Goal: Task Accomplishment & Management: Manage account settings

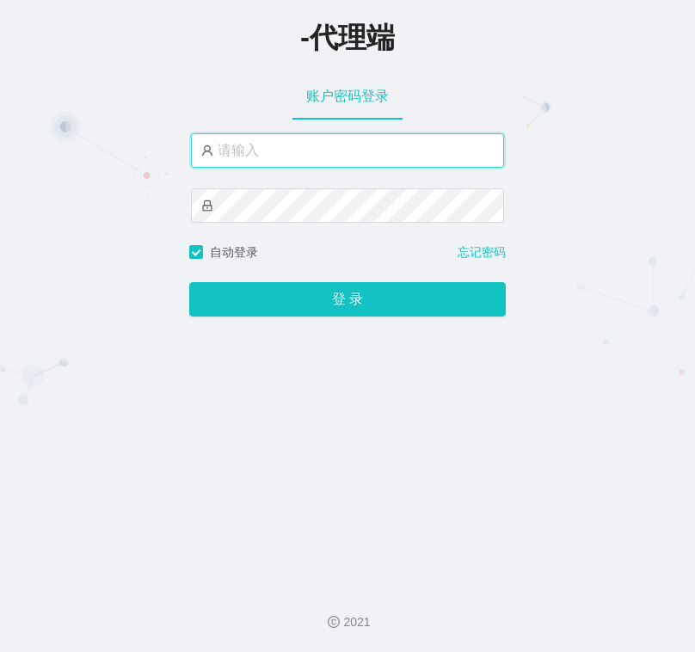
click at [296, 138] on input "text" at bounding box center [347, 150] width 313 height 34
type input "e"
type input "r"
type input "ergou1"
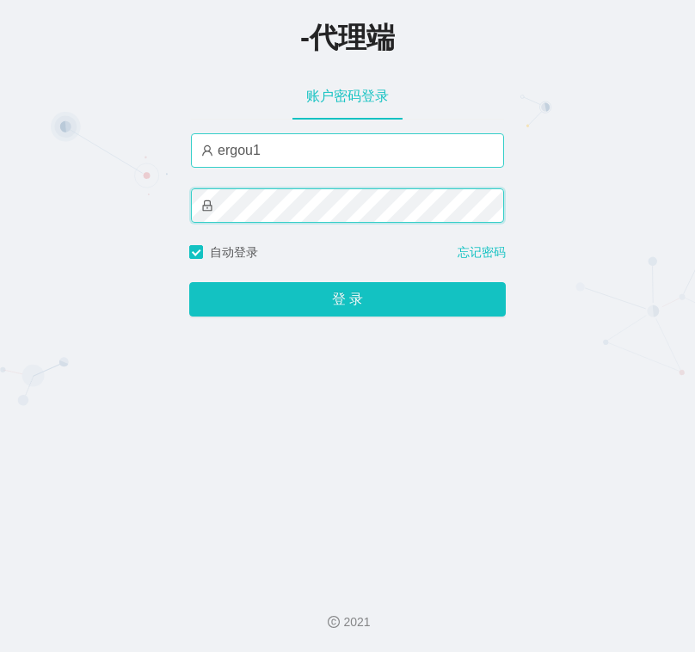
click at [189, 282] on button "登 录" at bounding box center [347, 299] width 317 height 34
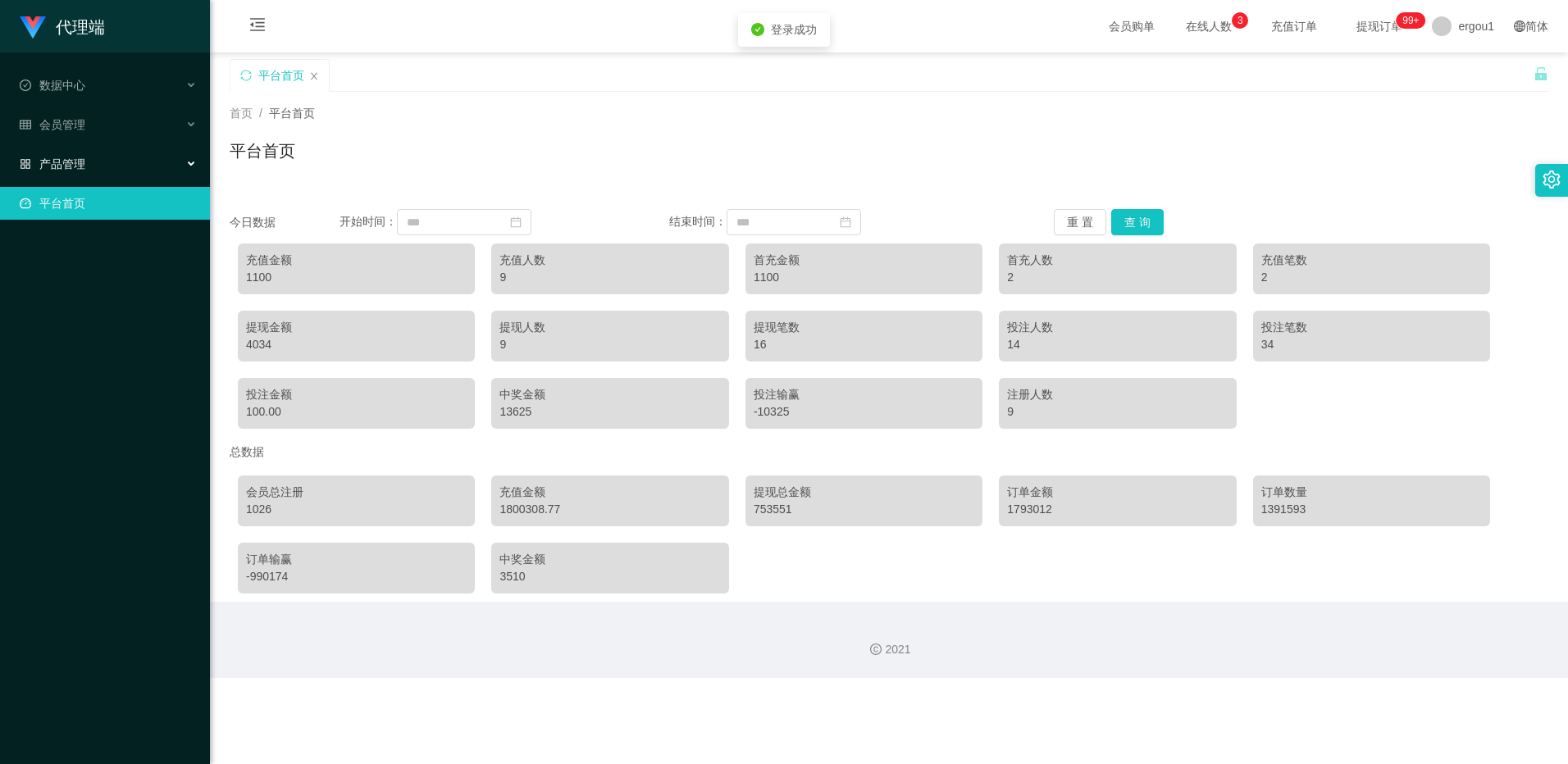
click at [109, 149] on div "产品管理" at bounding box center [105, 164] width 210 height 32
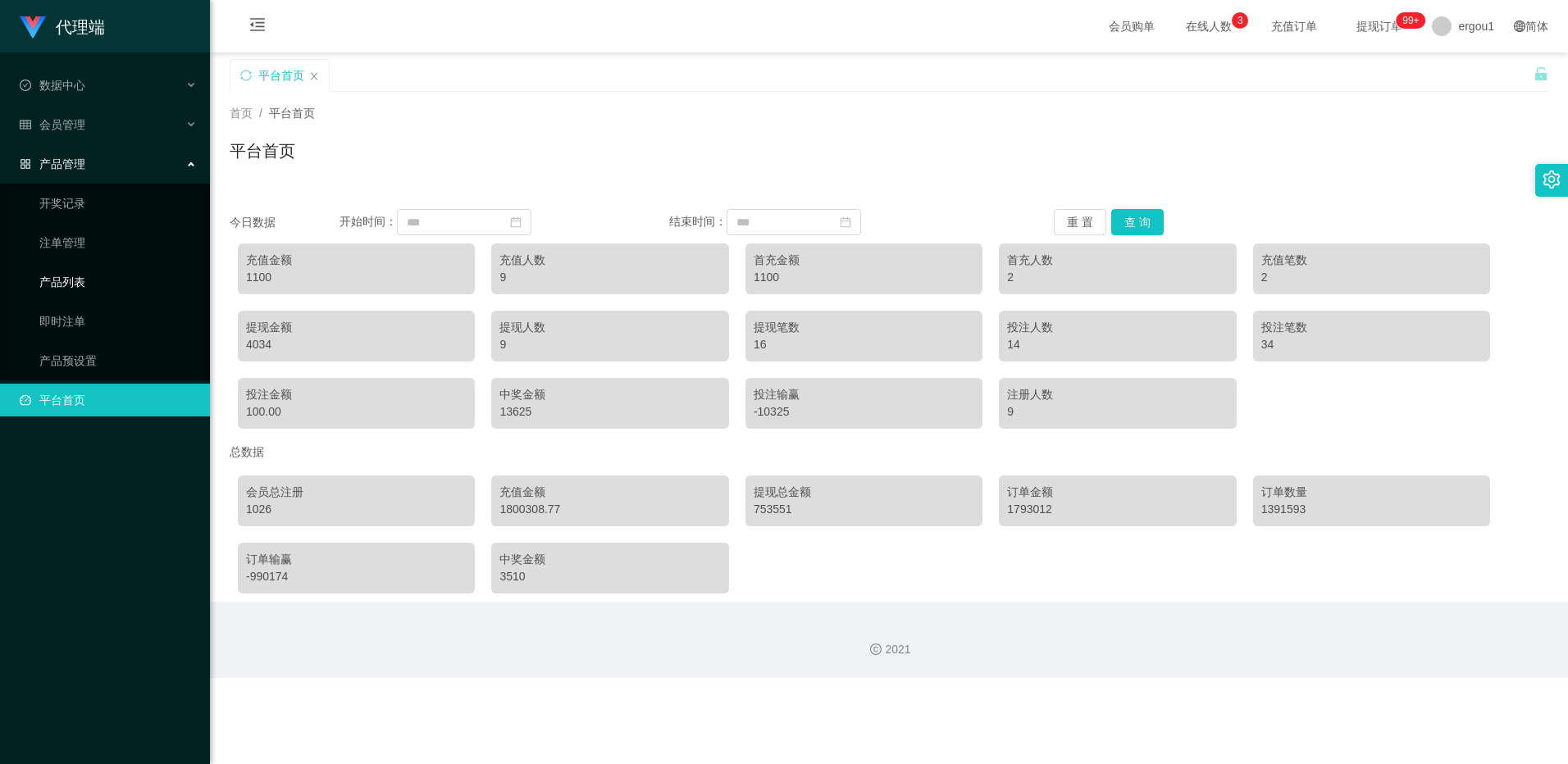
click at [81, 284] on link "产品列表" at bounding box center [117, 282] width 157 height 32
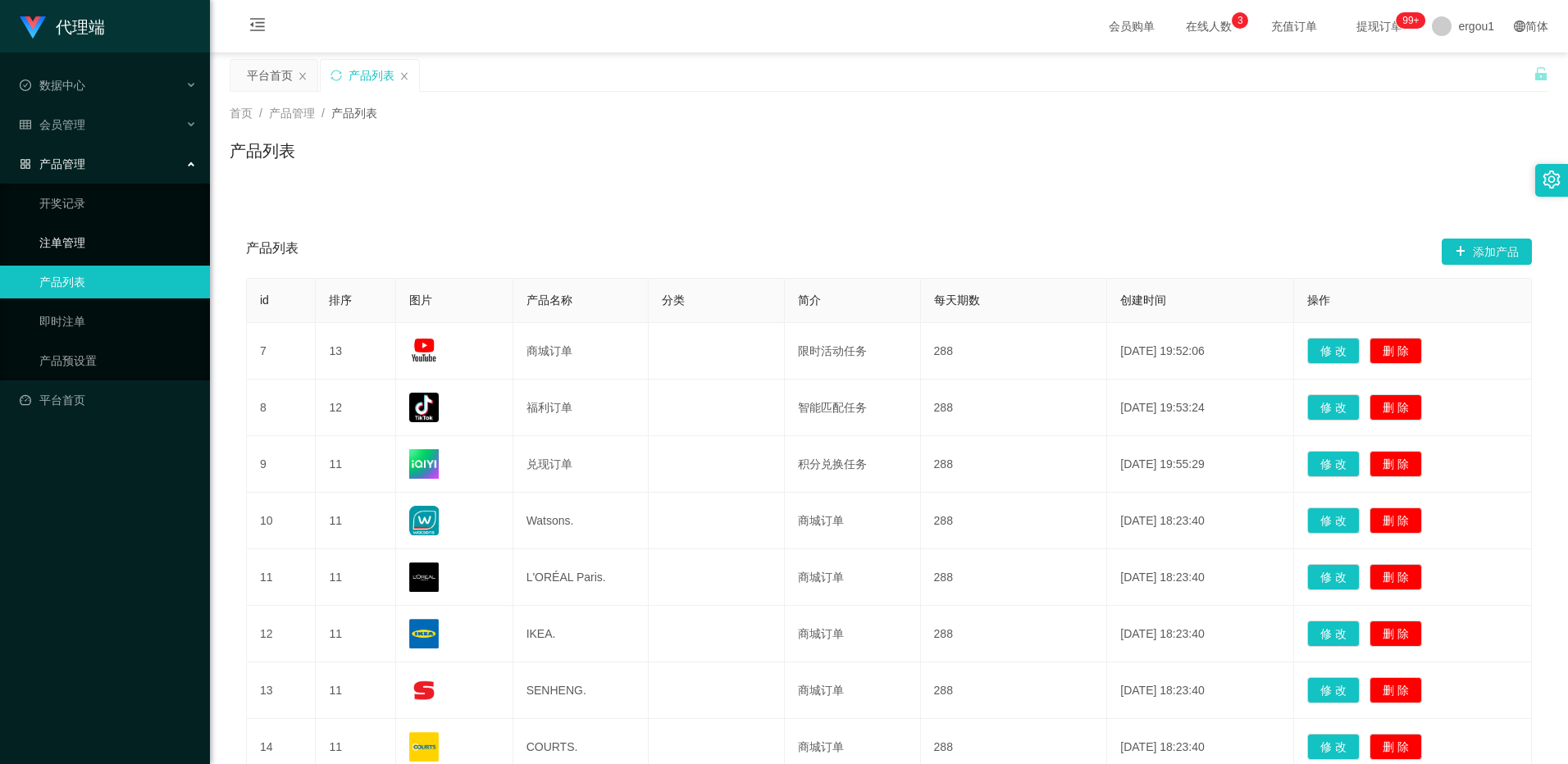
click at [70, 233] on link "注单管理" at bounding box center [117, 242] width 157 height 32
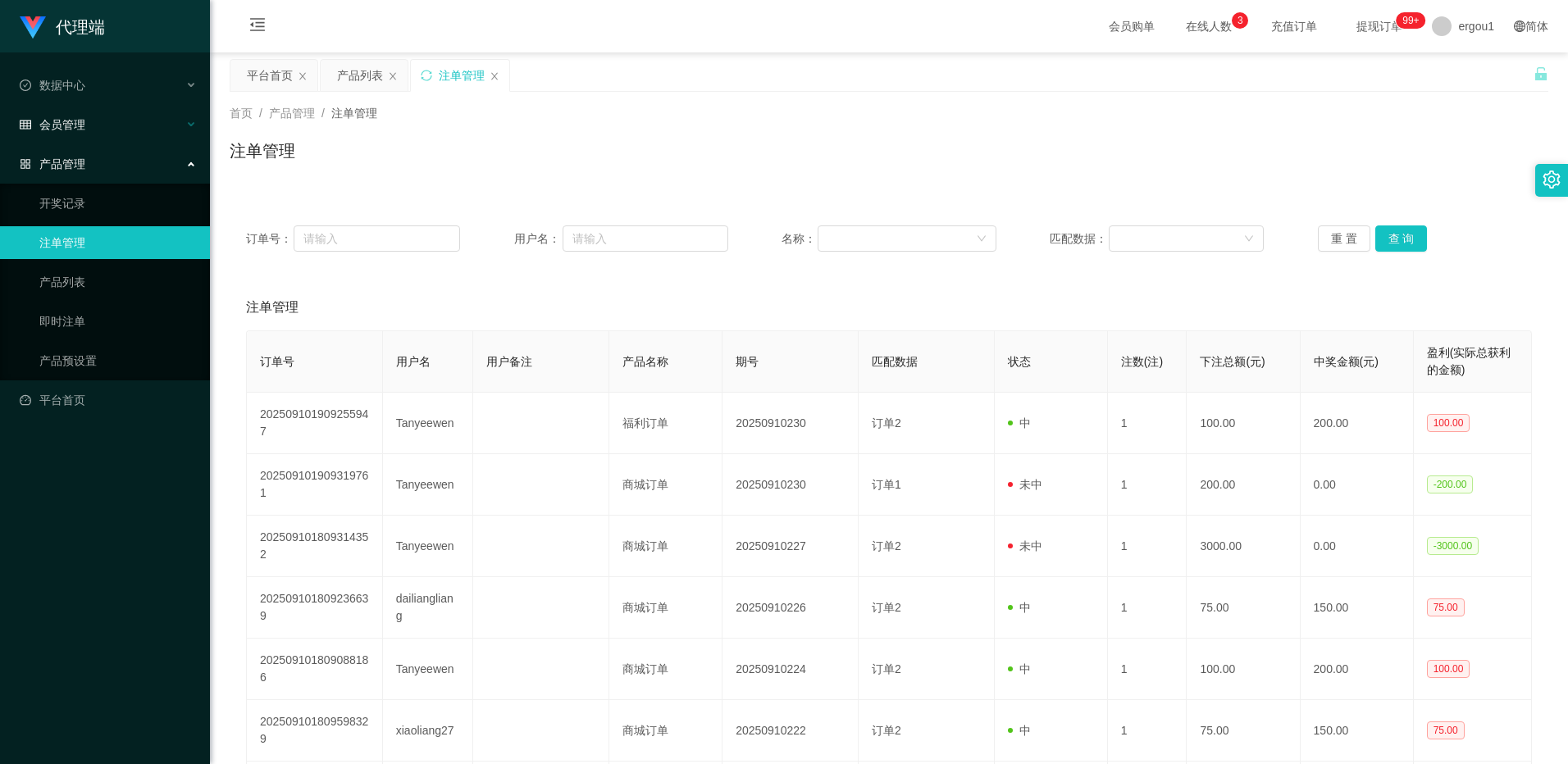
click at [97, 121] on div "会员管理" at bounding box center [105, 125] width 210 height 32
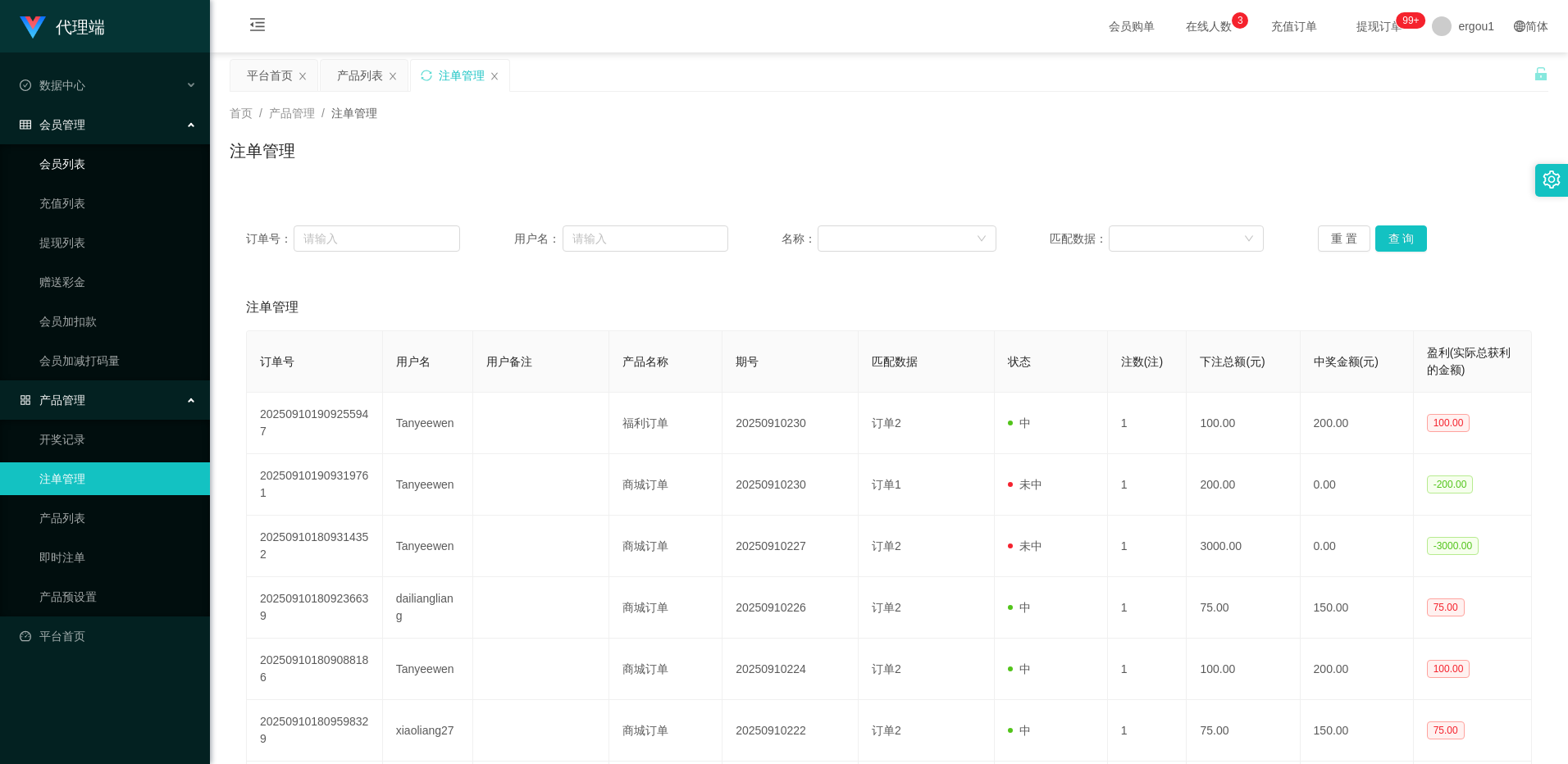
click at [96, 167] on link "会员列表" at bounding box center [117, 164] width 157 height 32
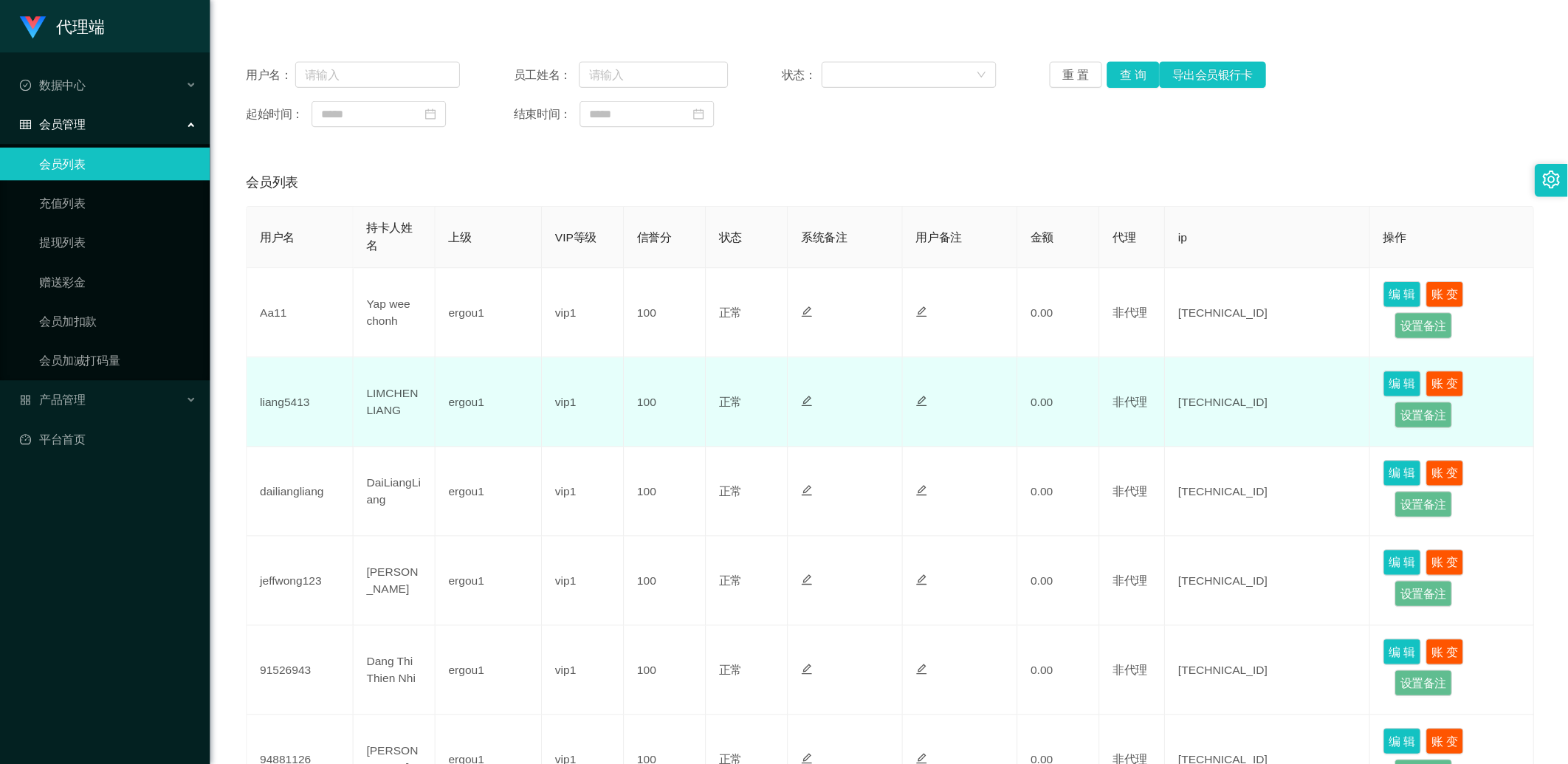
scroll to position [148, 0]
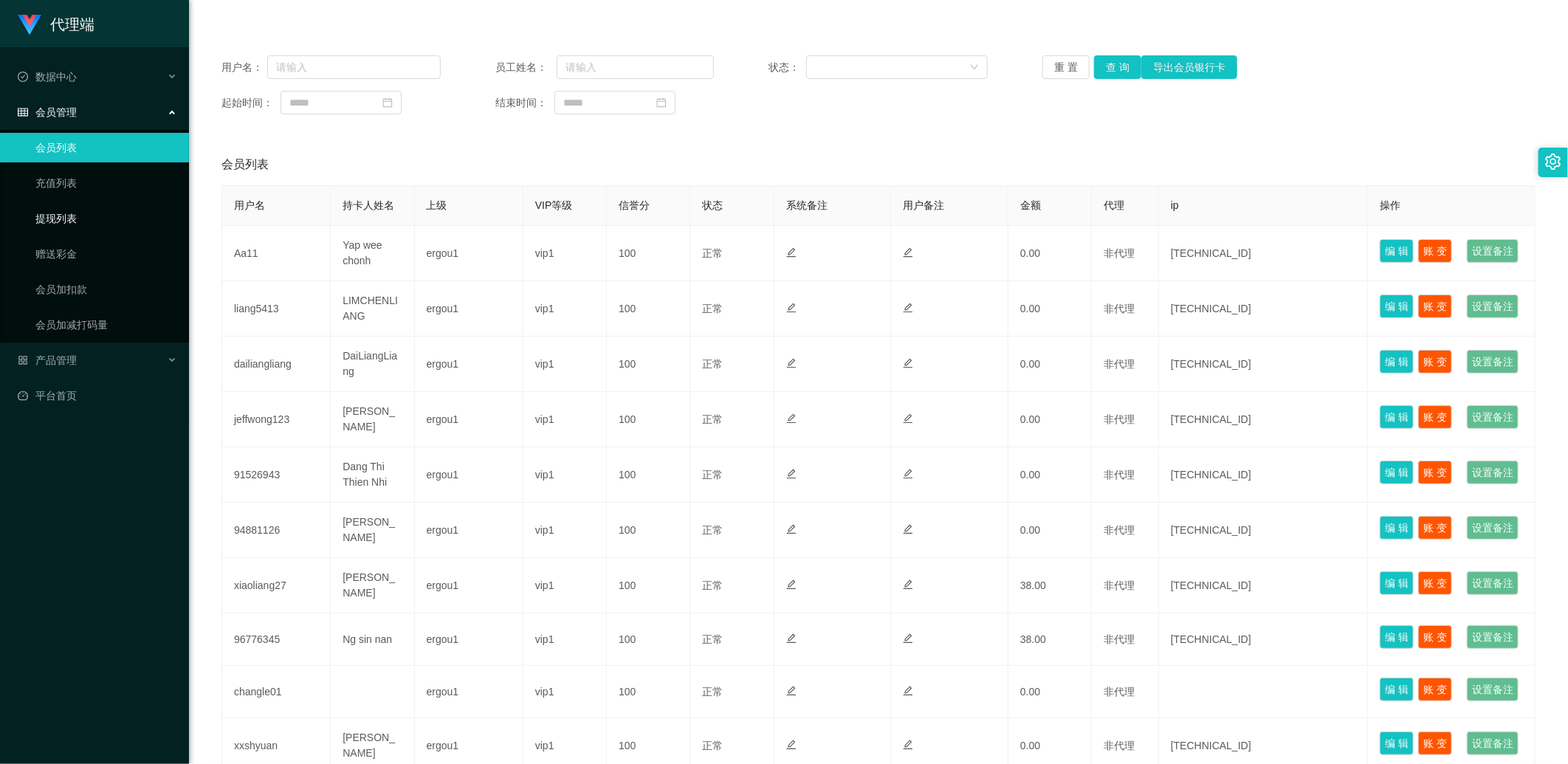
click at [93, 217] on link "提现列表" at bounding box center [106, 218] width 142 height 29
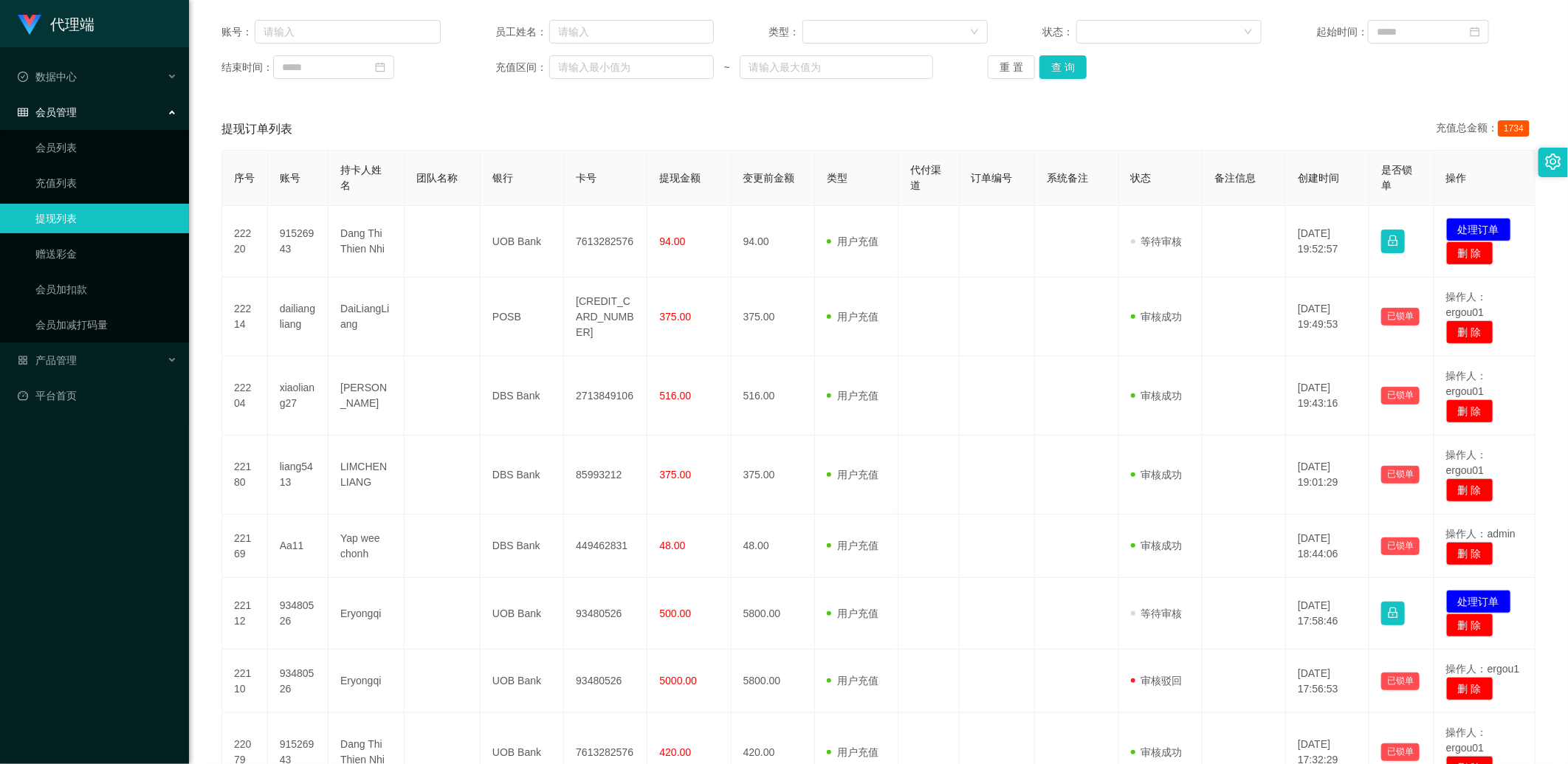
scroll to position [82, 0]
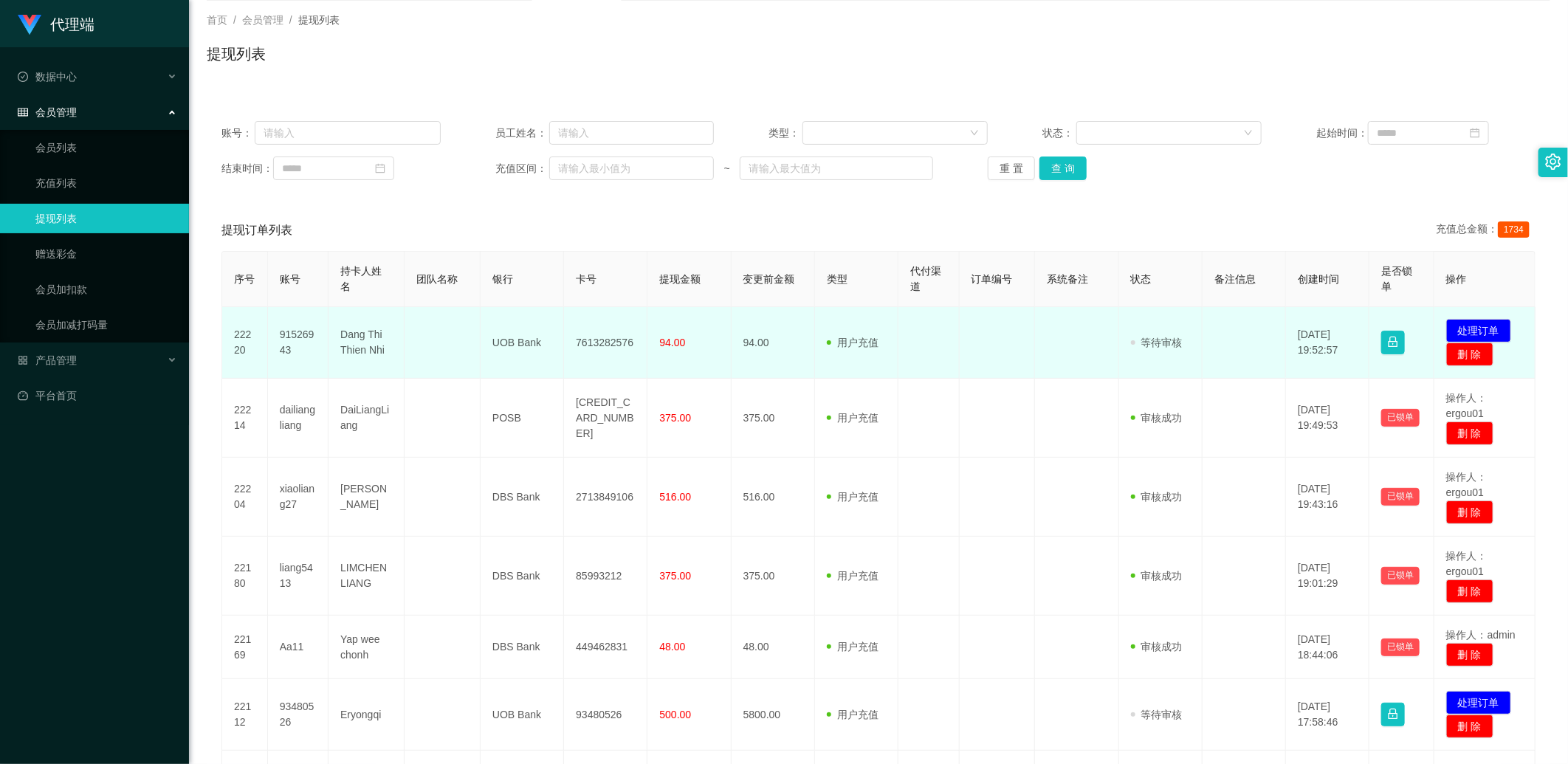
click at [614, 334] on td "7613282576" at bounding box center [605, 343] width 83 height 71
copy td "7613282576"
click at [305, 328] on td "91526943" at bounding box center [298, 343] width 61 height 71
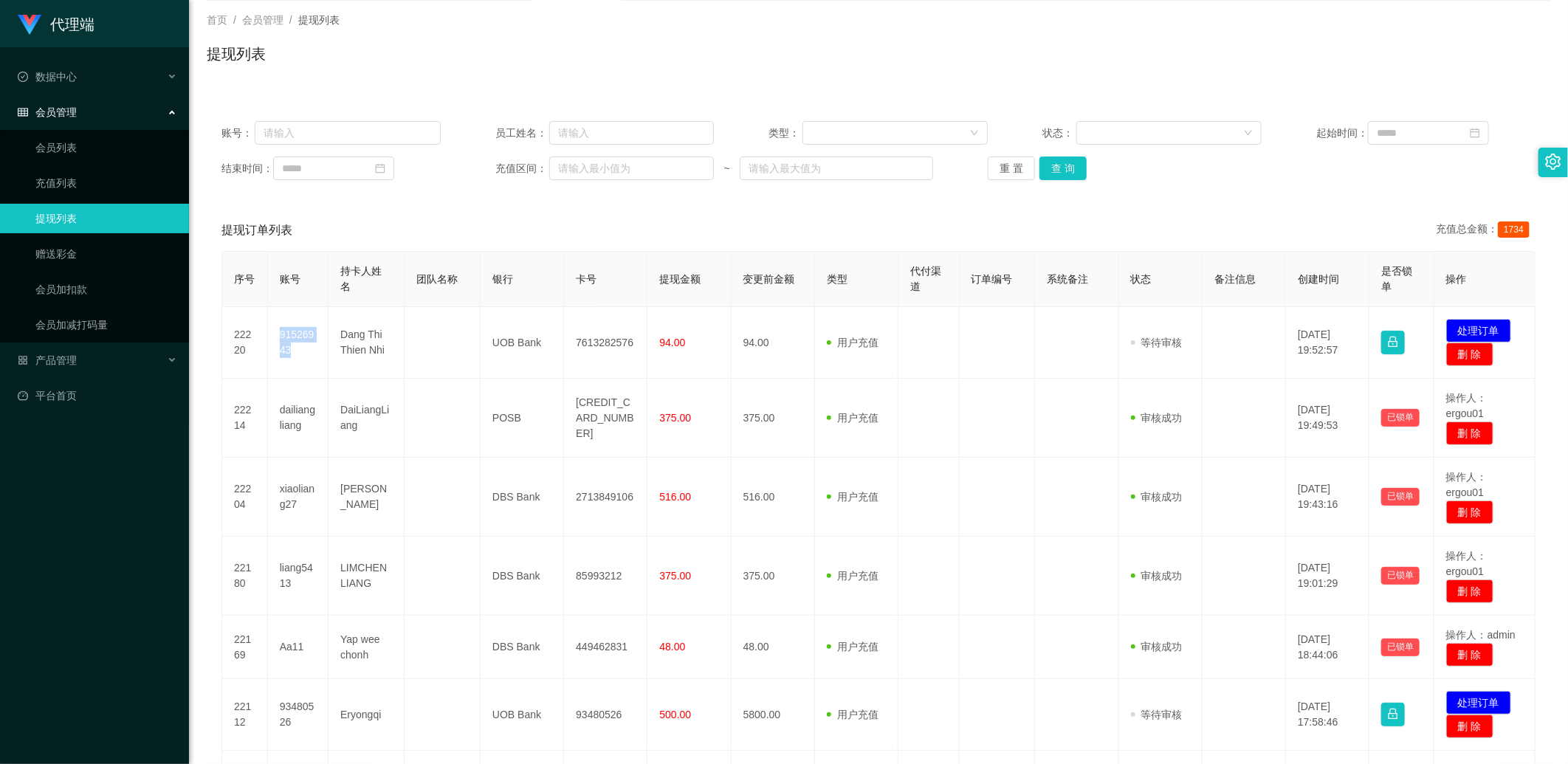
copy td "91526943"
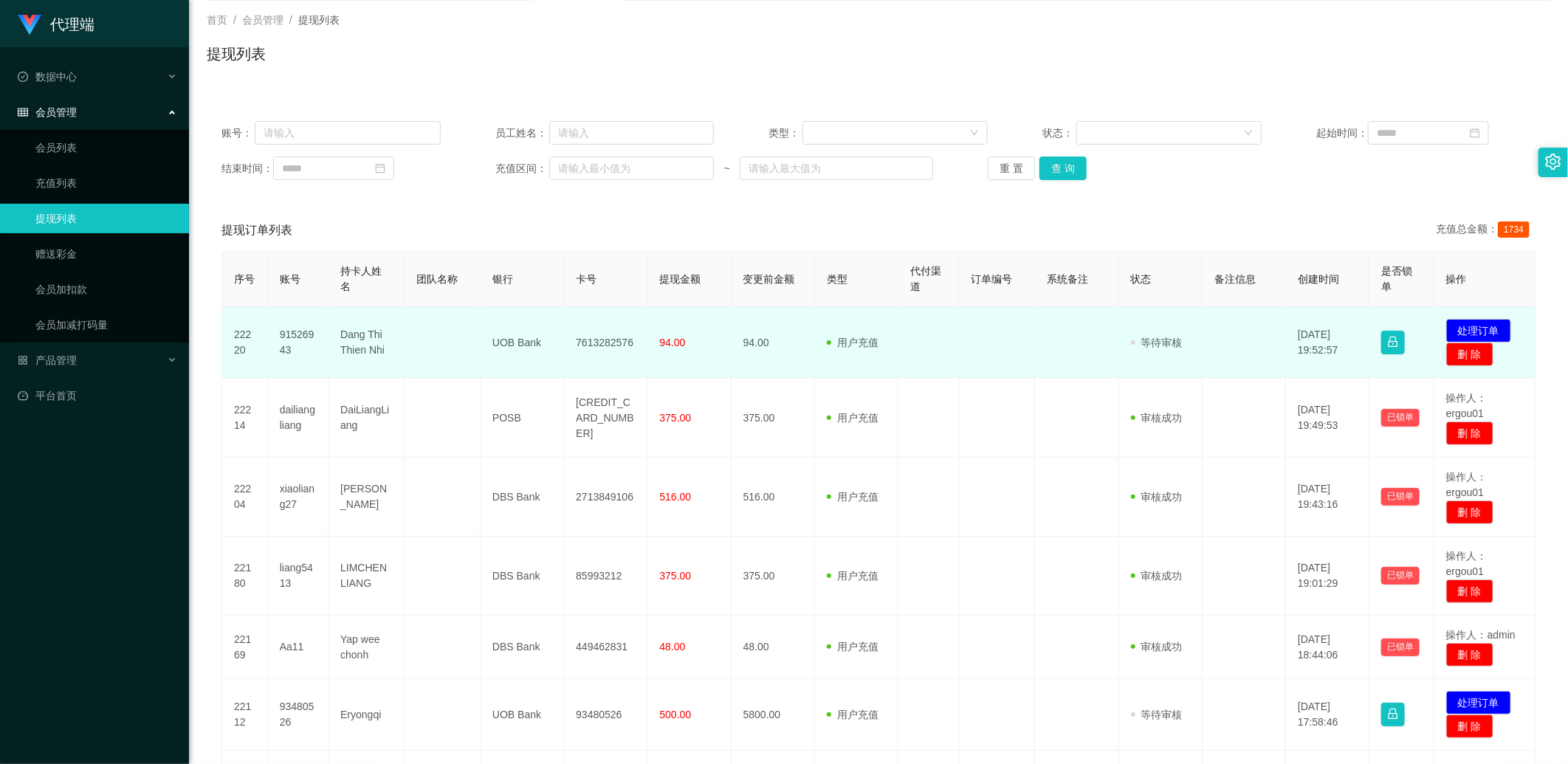
click at [429, 332] on td at bounding box center [442, 343] width 76 height 71
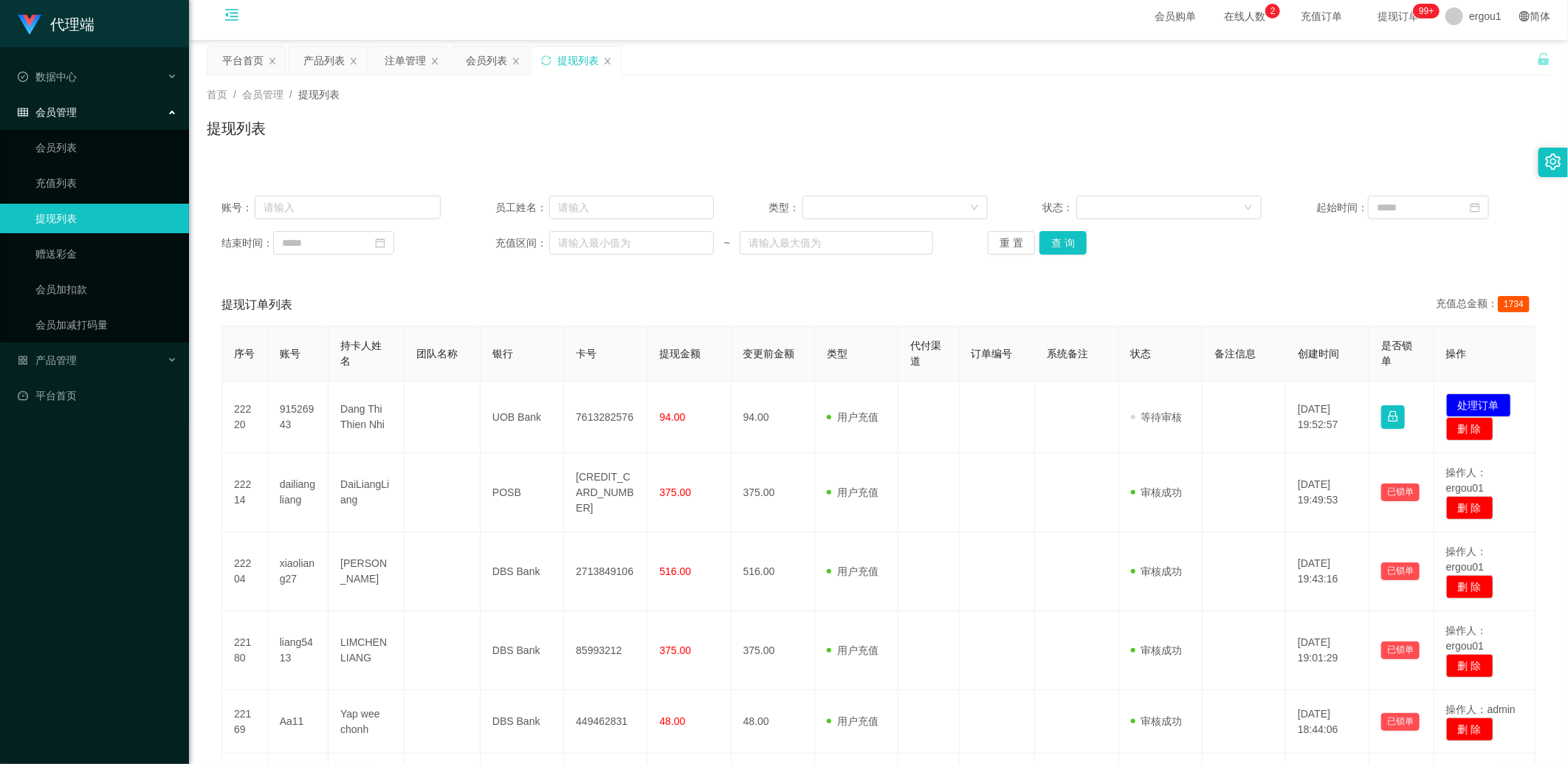
scroll to position [0, 0]
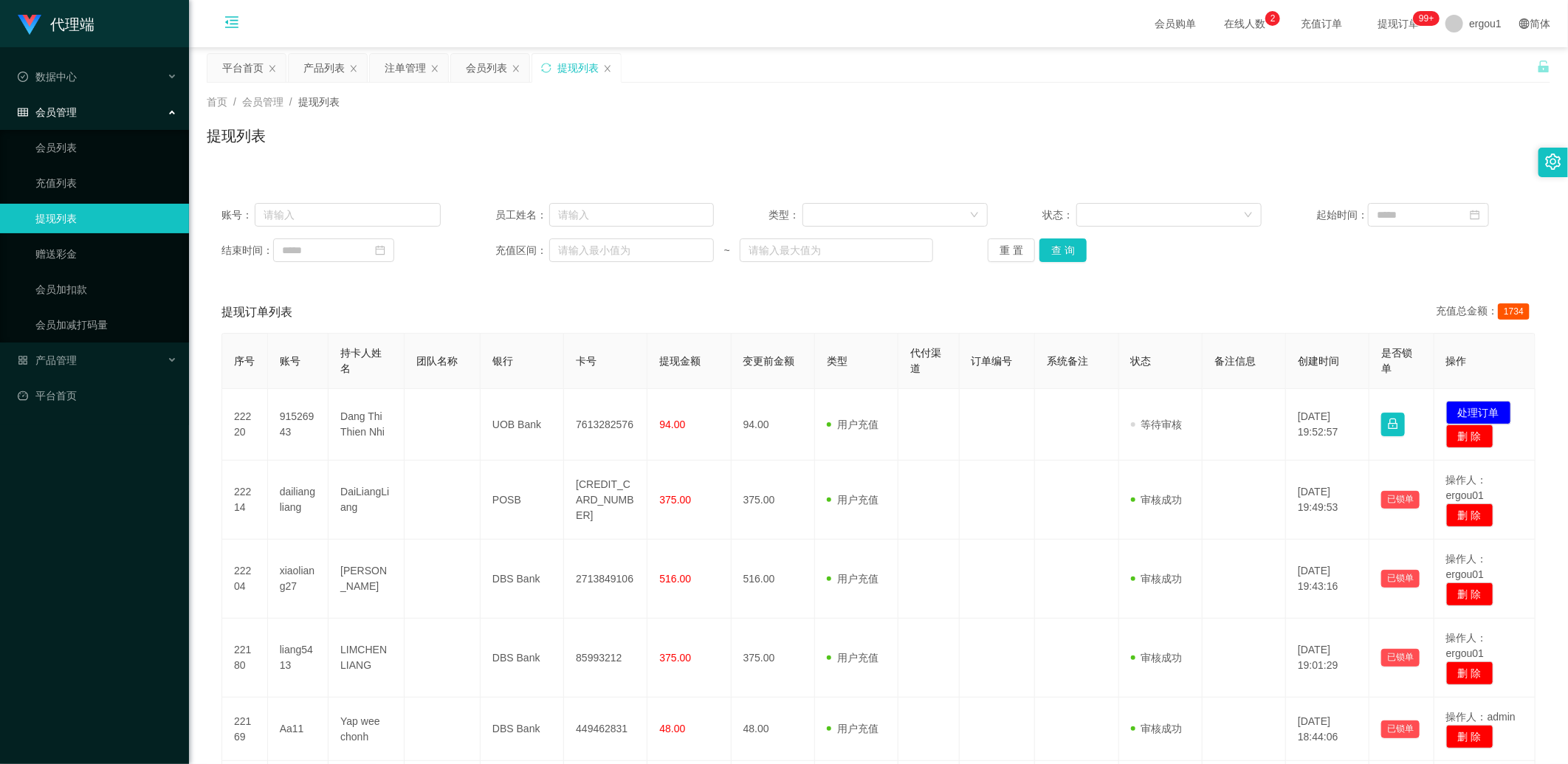
click at [229, 27] on icon "图标: menu-fold" at bounding box center [231, 22] width 13 height 12
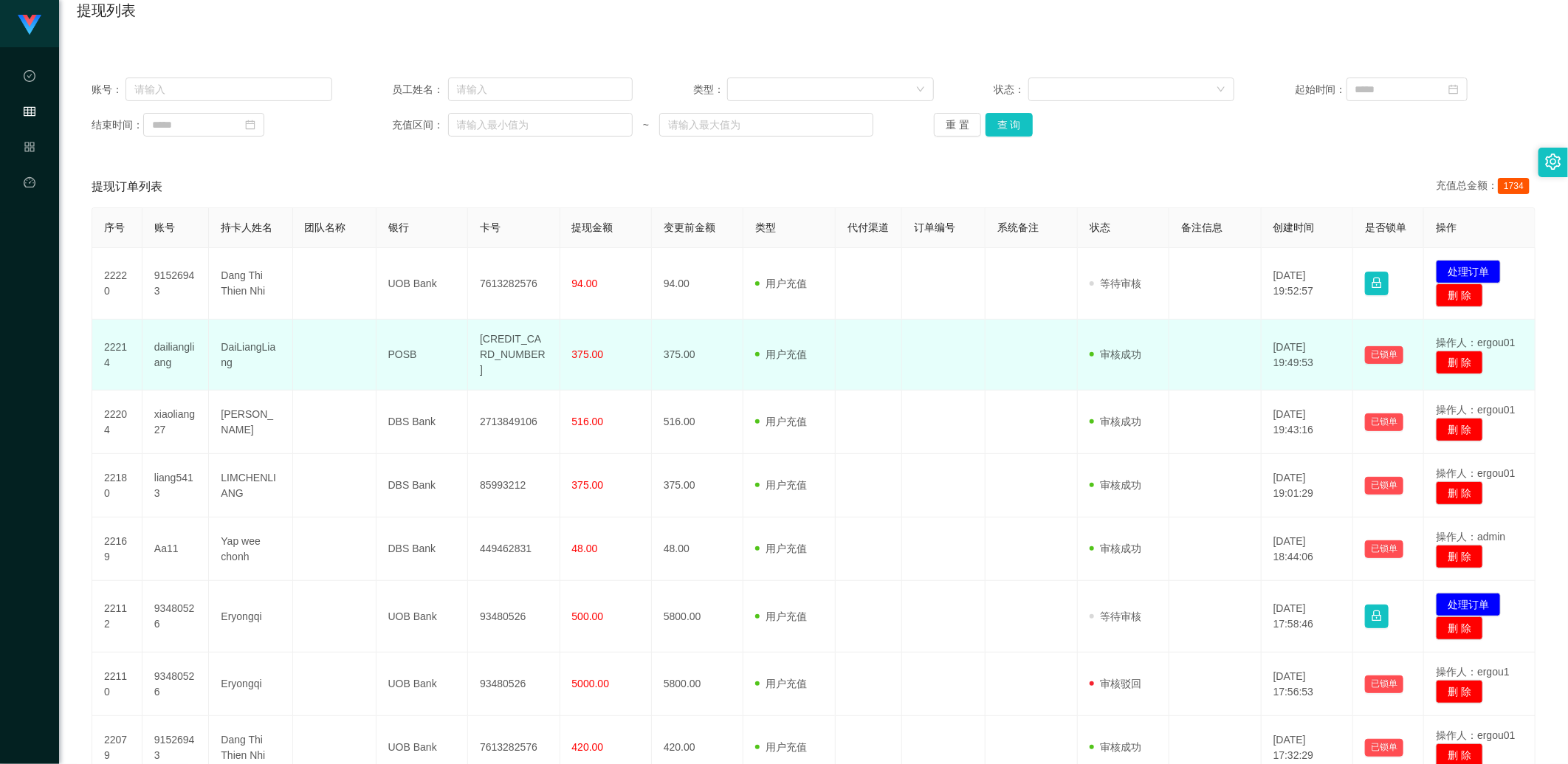
scroll to position [246, 0]
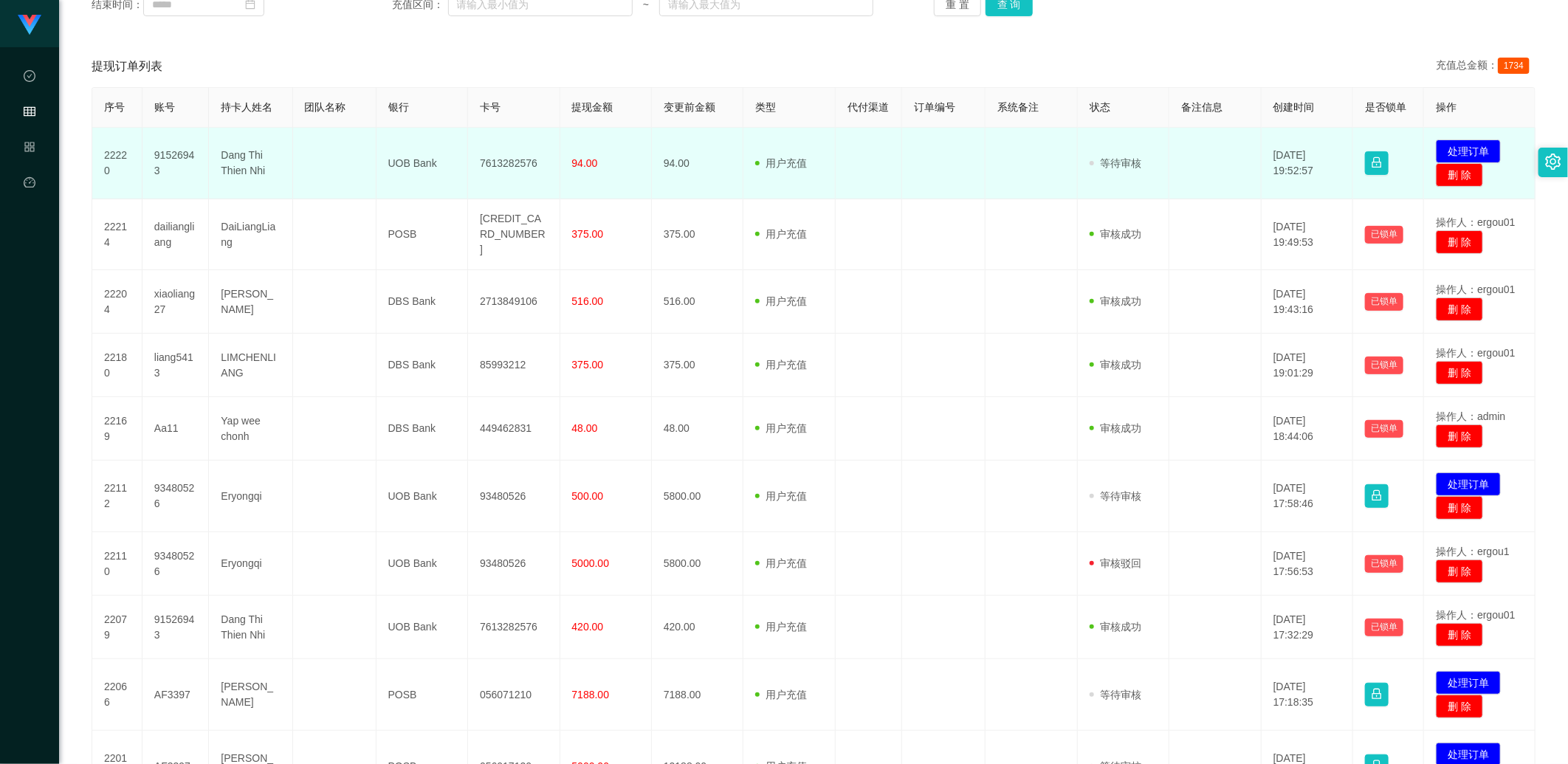
click at [191, 155] on td "91526943" at bounding box center [176, 163] width 67 height 71
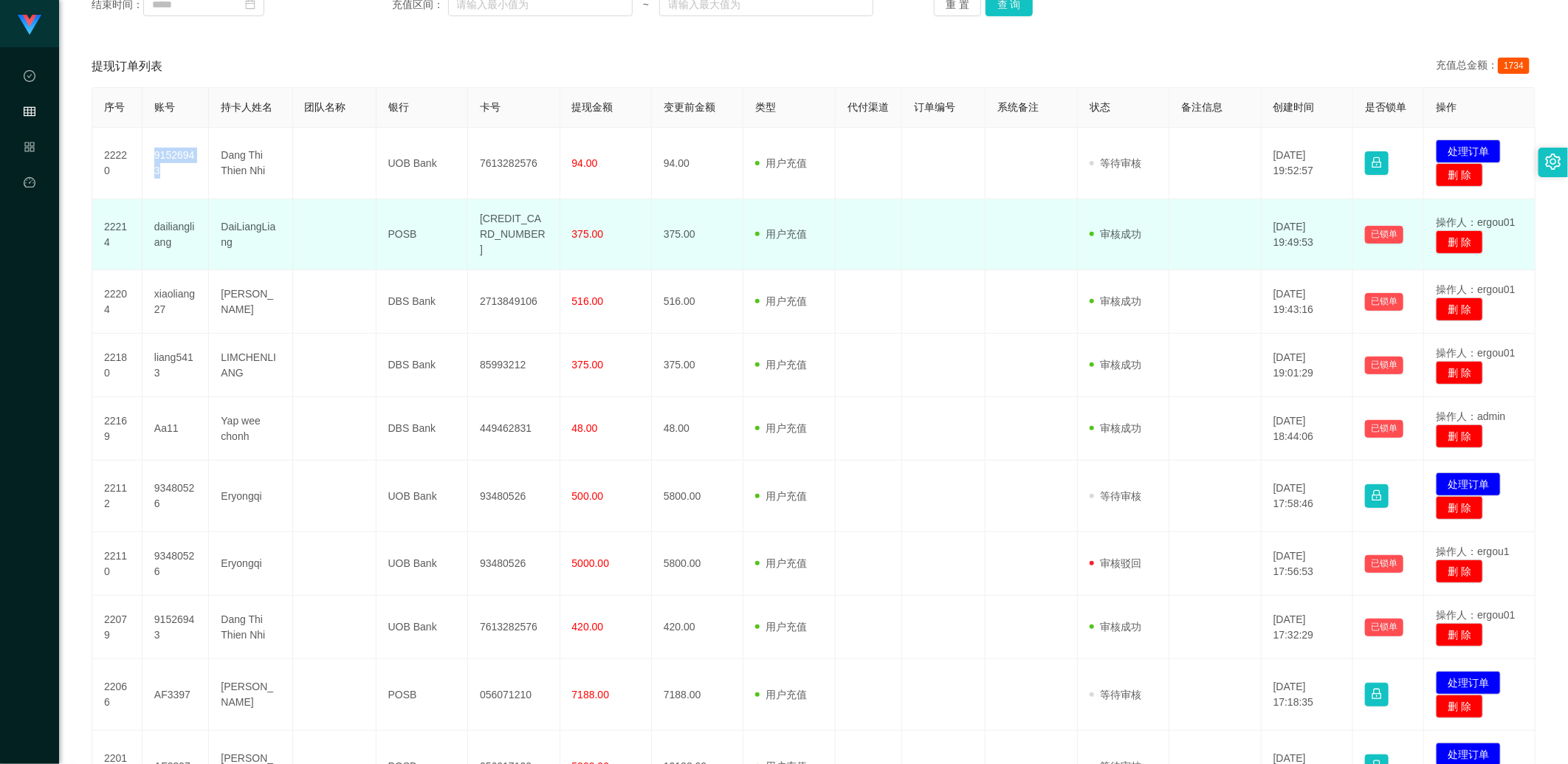
copy td "91526943"
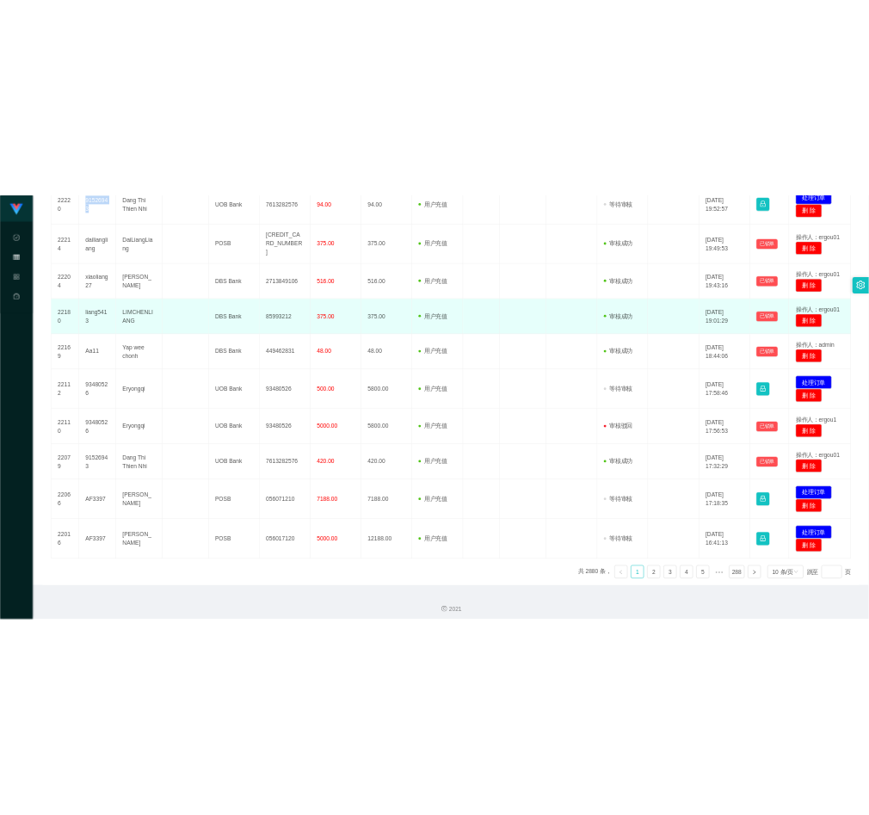
scroll to position [348, 0]
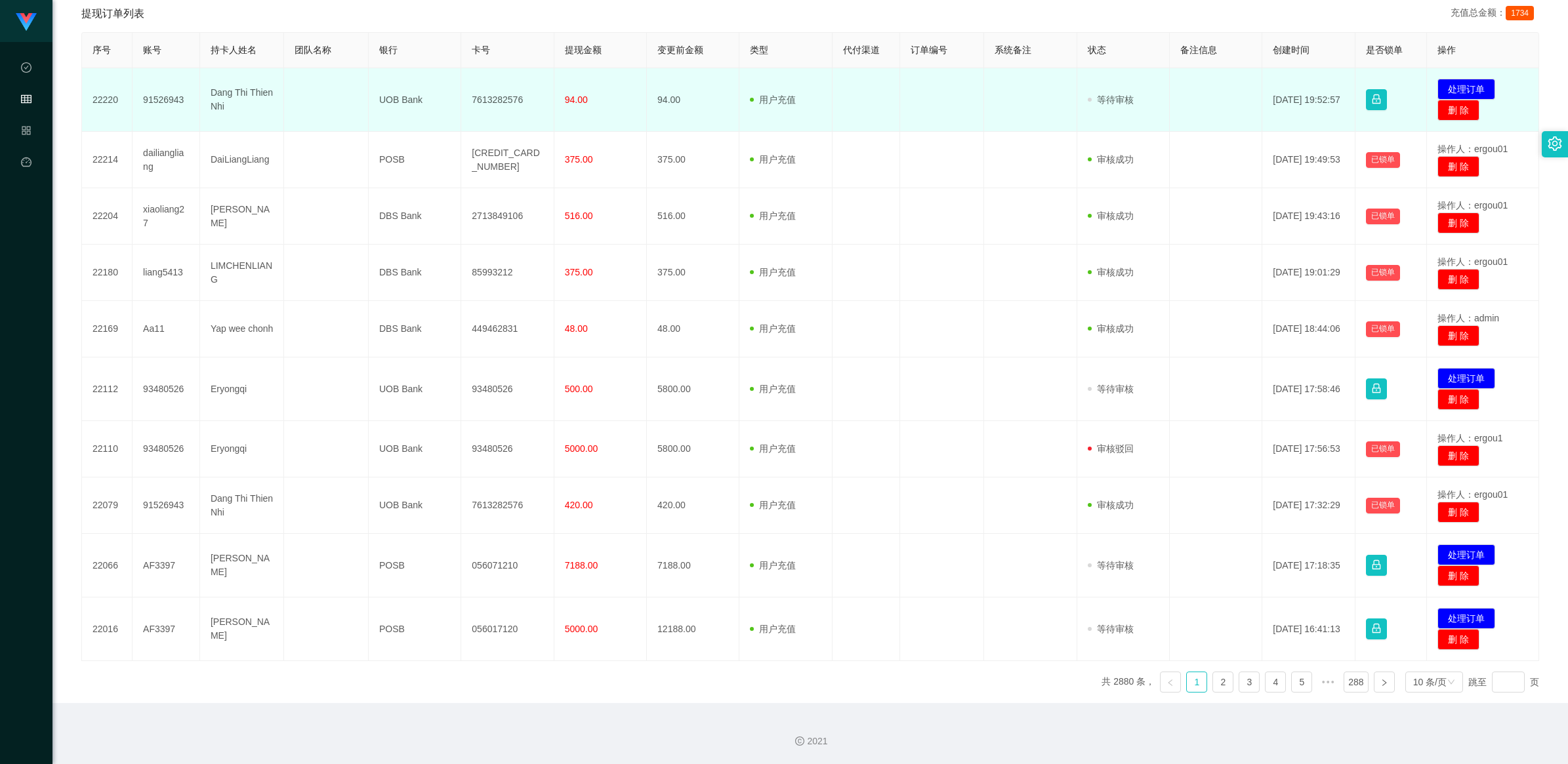
click at [850, 69] on td at bounding box center [866, 99] width 68 height 63
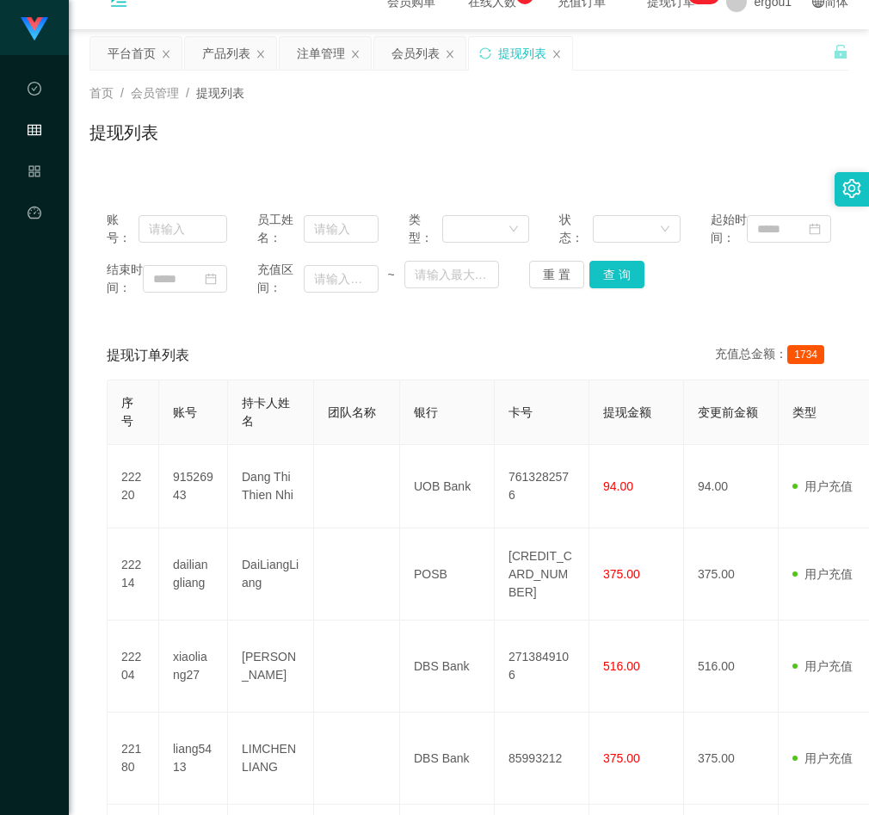
scroll to position [0, 0]
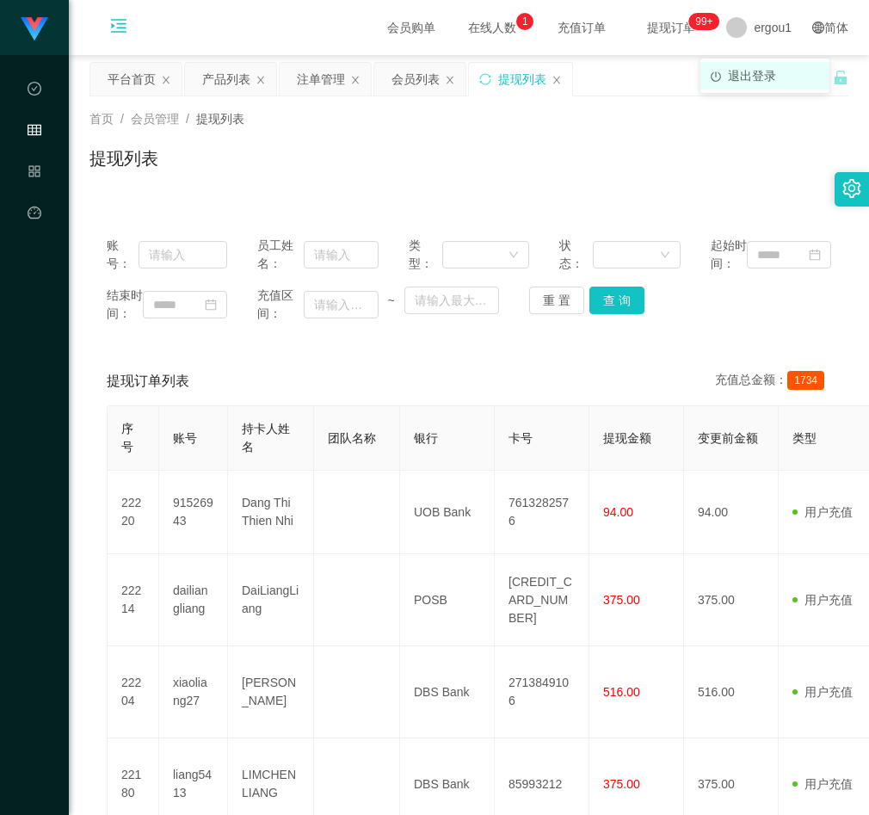
click at [753, 73] on span "退出登录" at bounding box center [752, 76] width 48 height 14
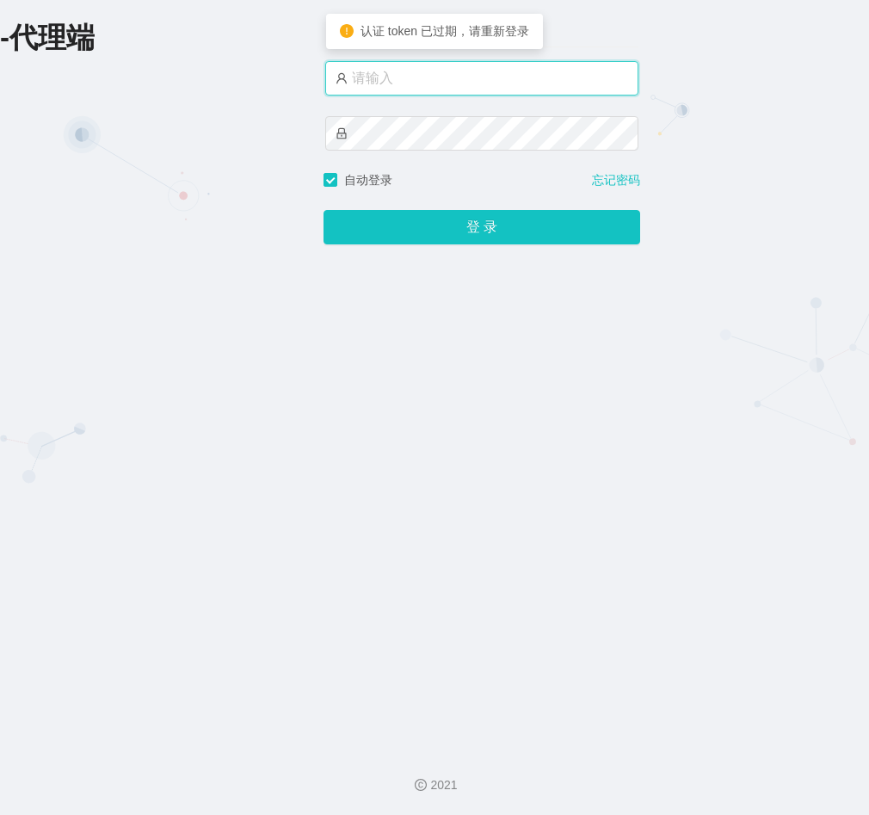
click at [476, 89] on input "text" at bounding box center [481, 78] width 313 height 34
type input "ergou666"
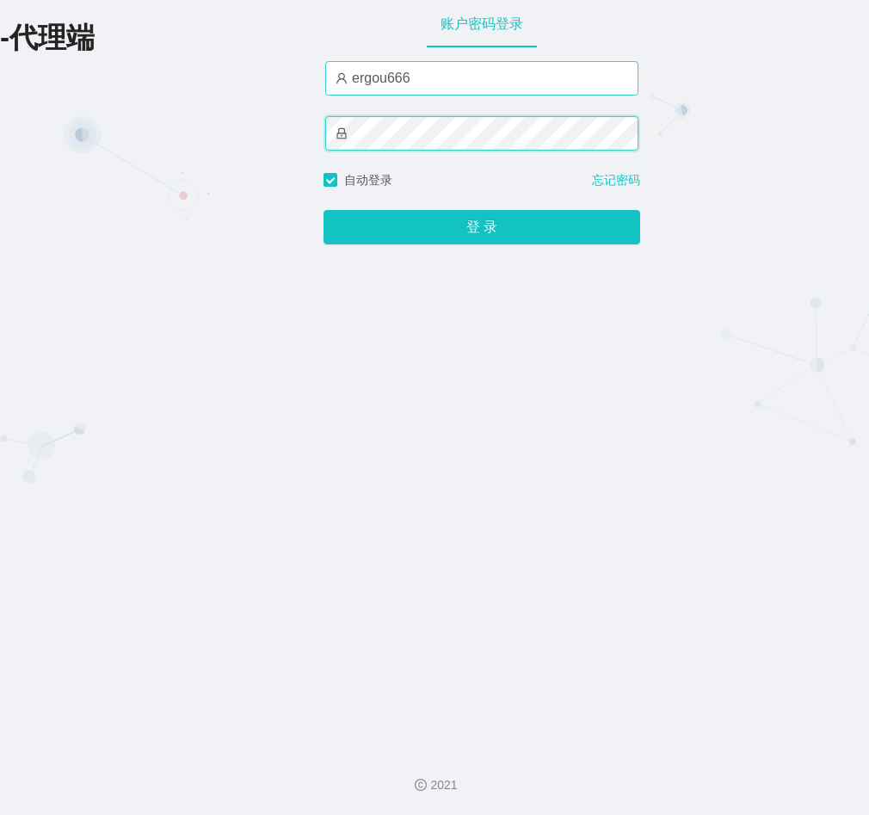
click at [323, 210] on button "登 录" at bounding box center [481, 227] width 317 height 34
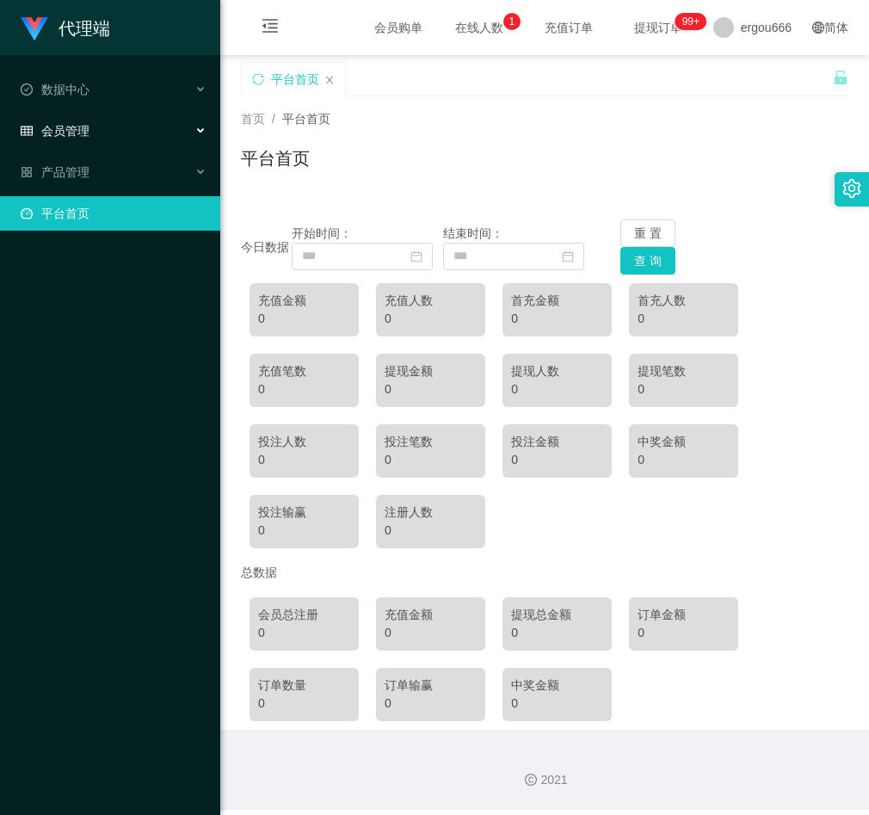
click at [176, 129] on div "会员管理" at bounding box center [110, 131] width 220 height 34
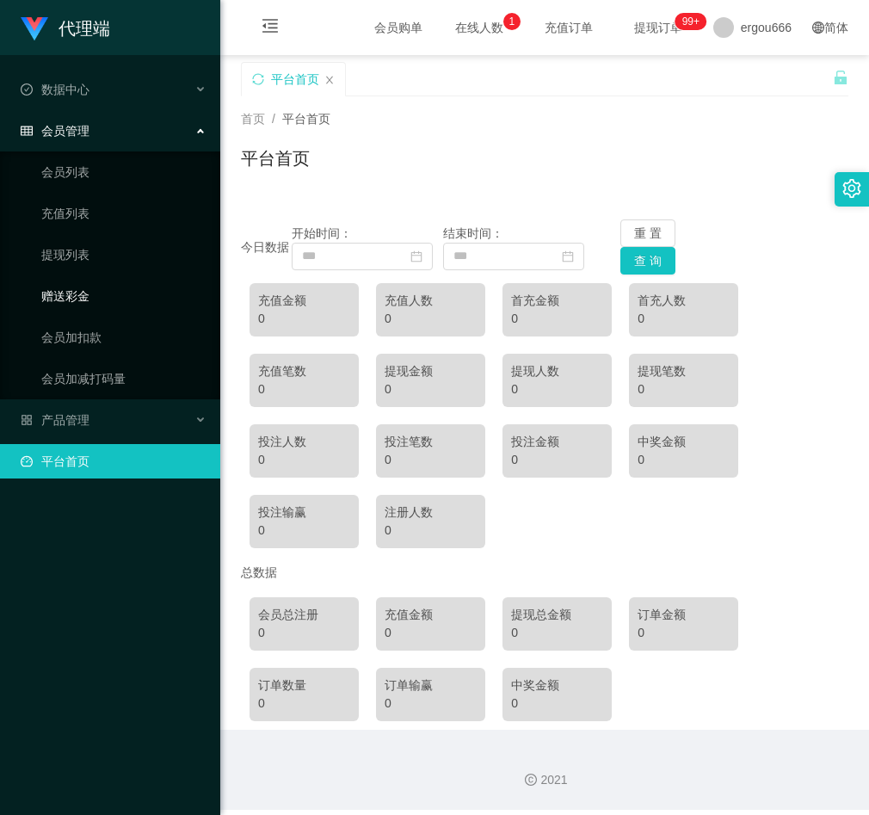
click at [87, 286] on link "赠送彩金" at bounding box center [123, 296] width 165 height 34
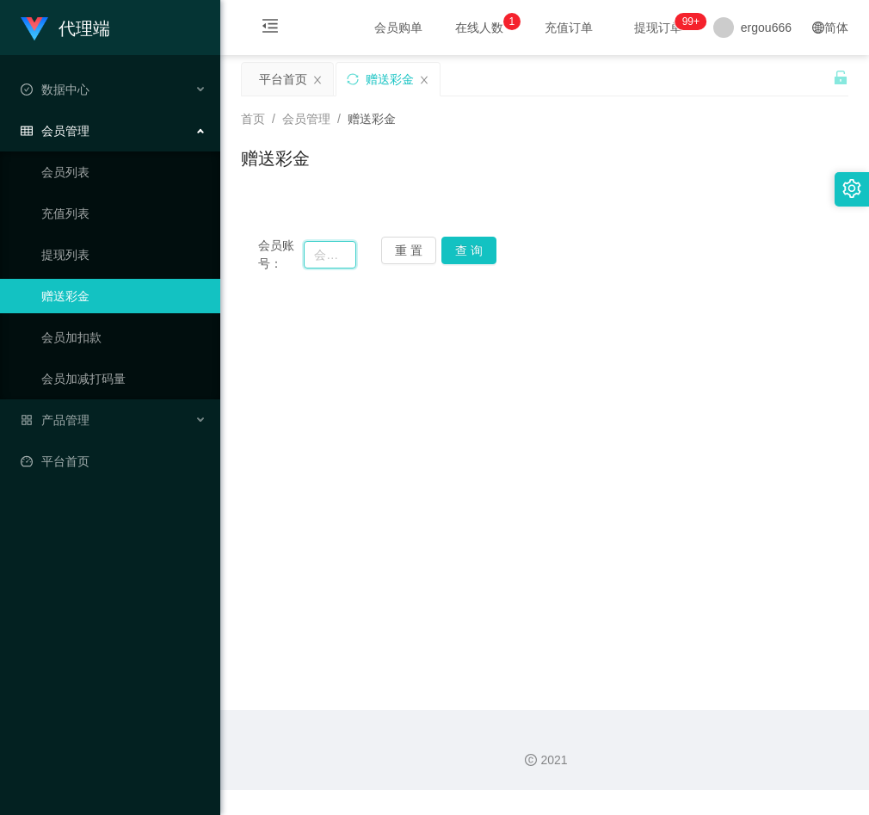
click at [338, 249] on input "text" at bounding box center [330, 255] width 52 height 28
click at [101, 333] on link "会员加扣款" at bounding box center [123, 337] width 165 height 34
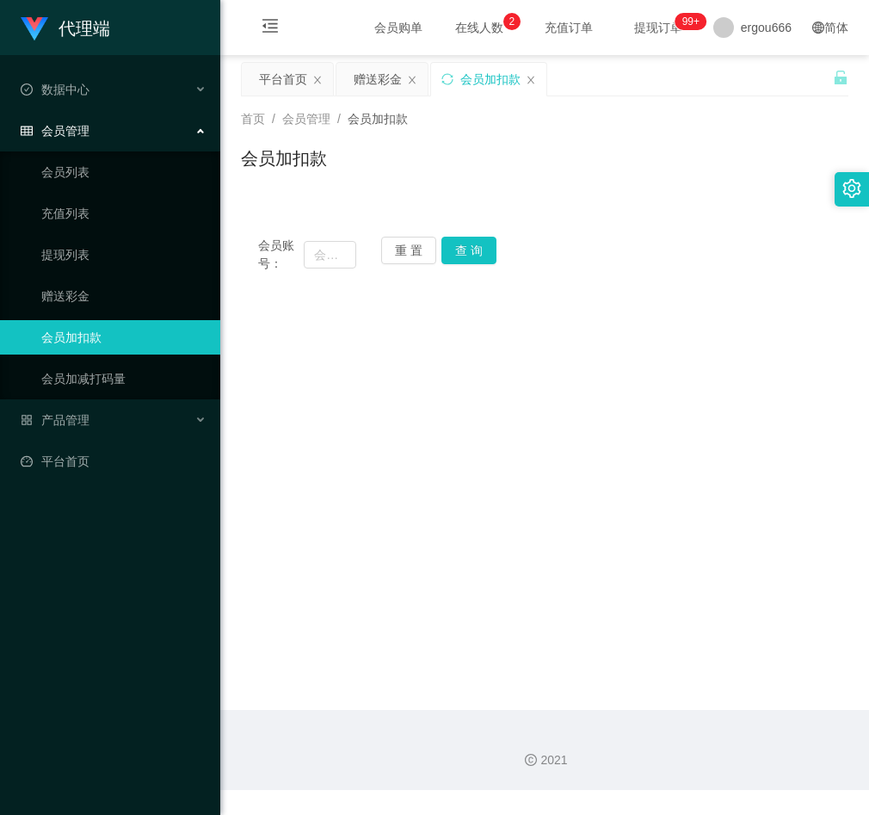
click at [301, 246] on span "会员账号：" at bounding box center [281, 255] width 46 height 36
click at [79, 292] on link "赠送彩金" at bounding box center [123, 296] width 165 height 34
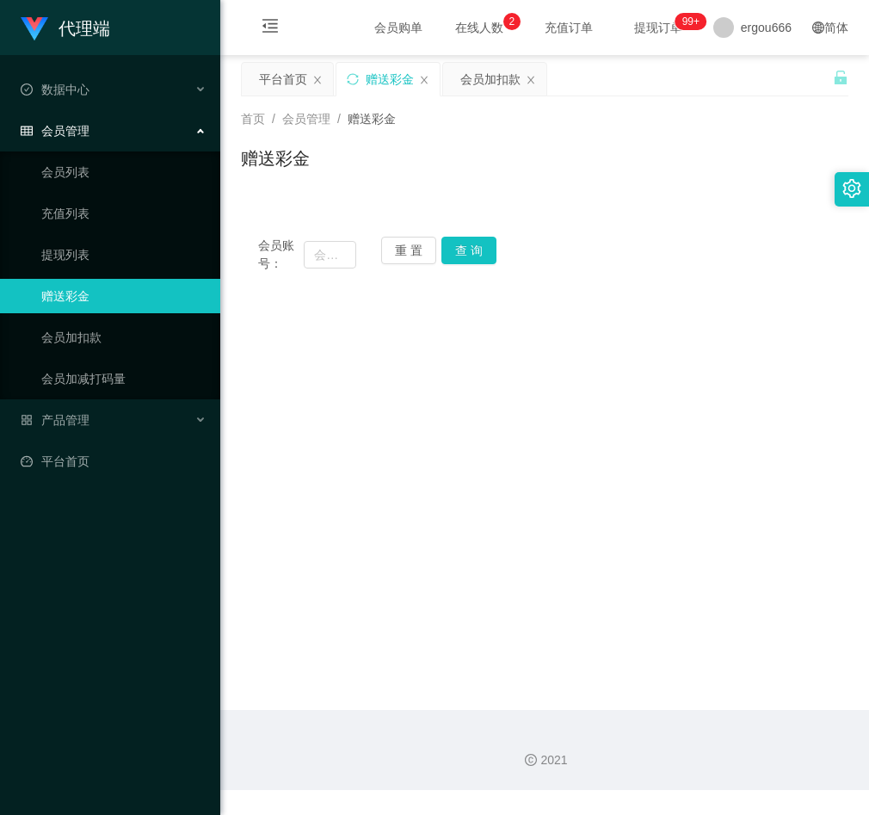
click at [301, 254] on span "会员账号：" at bounding box center [281, 255] width 46 height 36
click at [335, 258] on input "text" at bounding box center [330, 255] width 52 height 28
click at [716, 411] on main "关闭左侧 关闭右侧 关闭其它 刷新页面 平台首页 赠送彩金 会员加扣款 首页 / 会员管理 / 赠送彩金 / 赠送彩金 会员账号： 重 置 查 询 会员账号 …" at bounding box center [544, 382] width 649 height 655
click at [337, 258] on input "text" at bounding box center [330, 255] width 52 height 28
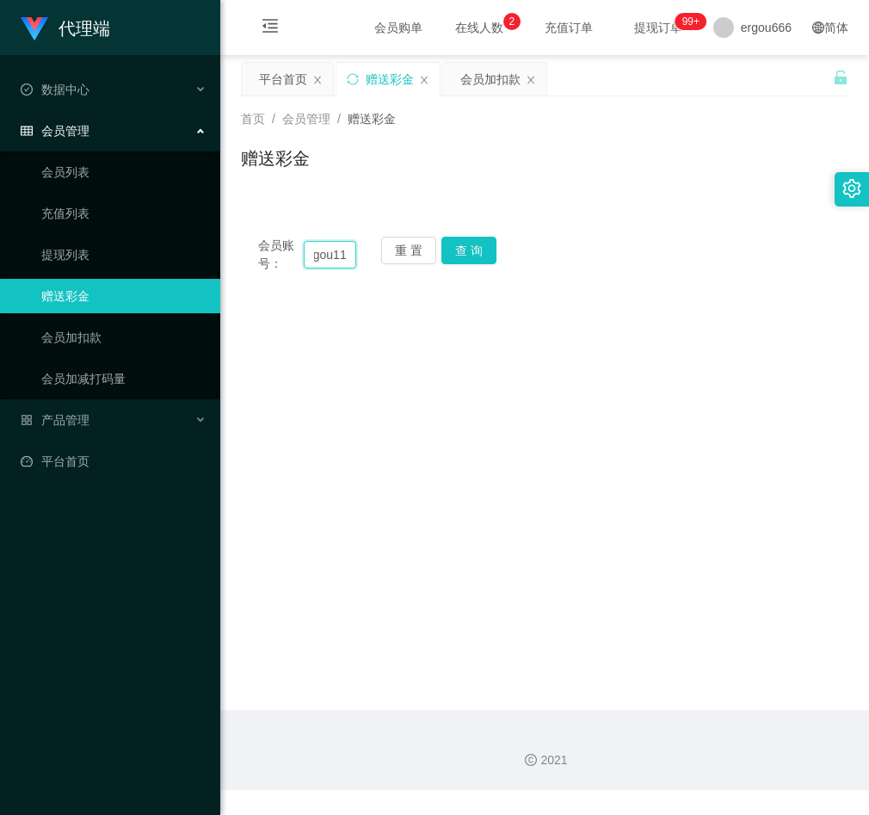
type input "ergou11"
click at [474, 255] on button "查 询" at bounding box center [468, 251] width 55 height 28
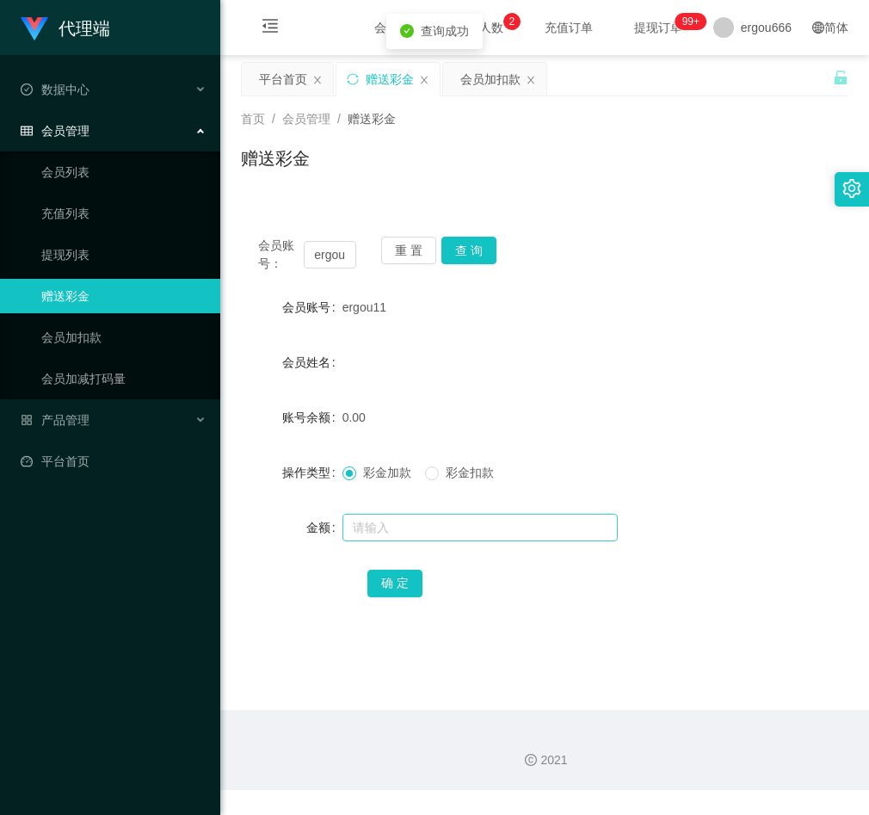
drag, startPoint x: 401, startPoint y: 505, endPoint x: 409, endPoint y: 516, distance: 14.1
click at [405, 504] on form "会员账号 ergou11 会员姓名 账号余额 0.00 操作类型 彩金加款 彩金扣款 金额 确 定" at bounding box center [544, 445] width 607 height 310
click at [422, 513] on input "text" at bounding box center [479, 527] width 275 height 28
click at [402, 540] on div at bounding box center [519, 527] width 354 height 34
click at [409, 533] on input "text" at bounding box center [479, 527] width 275 height 28
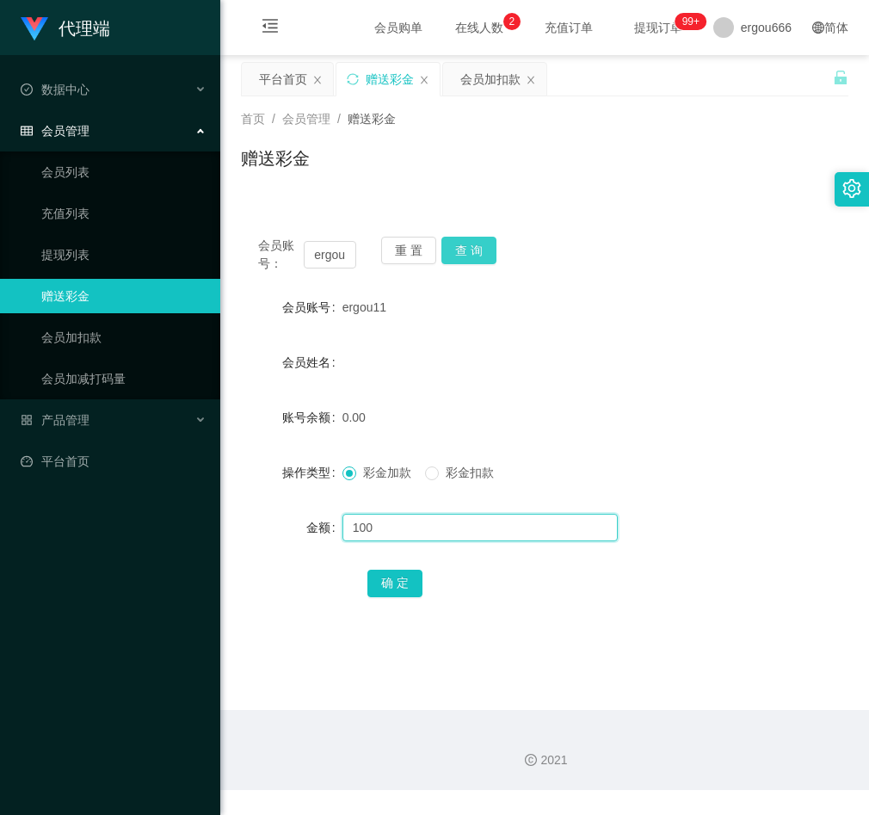
type input "100"
click at [465, 248] on button "查 询" at bounding box center [468, 251] width 55 height 28
